Goal: Navigation & Orientation: Find specific page/section

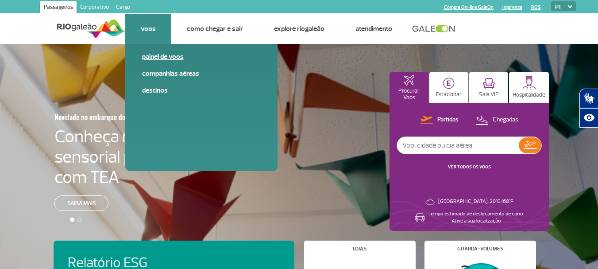
click at [155, 54] on link "Painel de voos" at bounding box center [201, 57] width 119 height 10
